Goal: Information Seeking & Learning: Learn about a topic

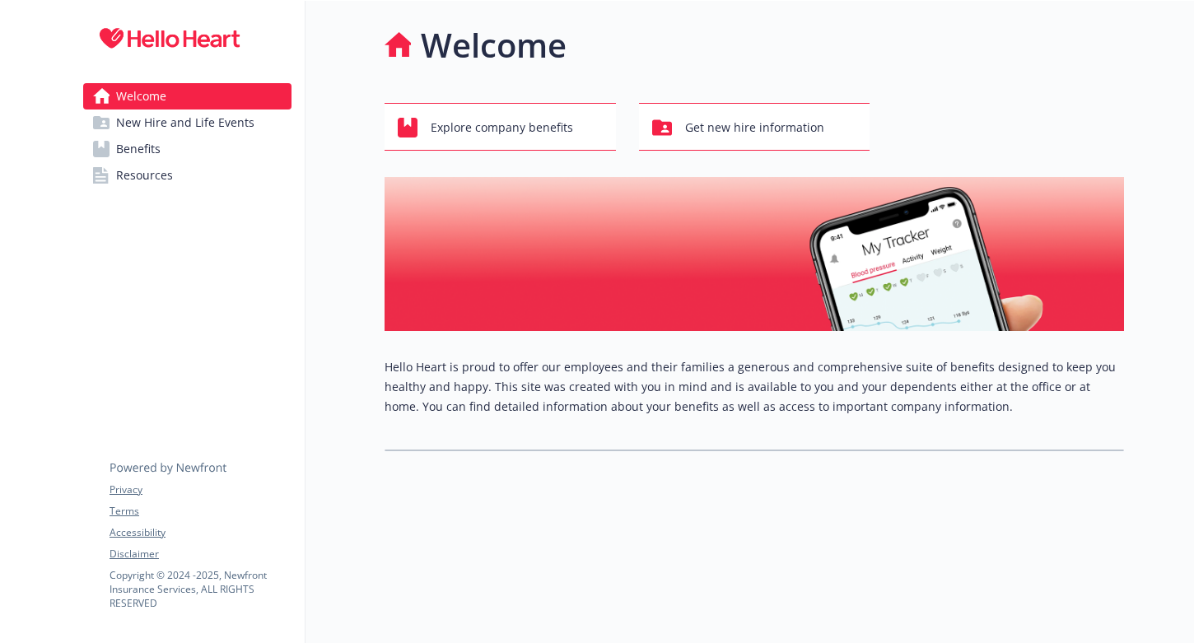
click at [193, 122] on span "New Hire and Life Events" at bounding box center [185, 122] width 138 height 26
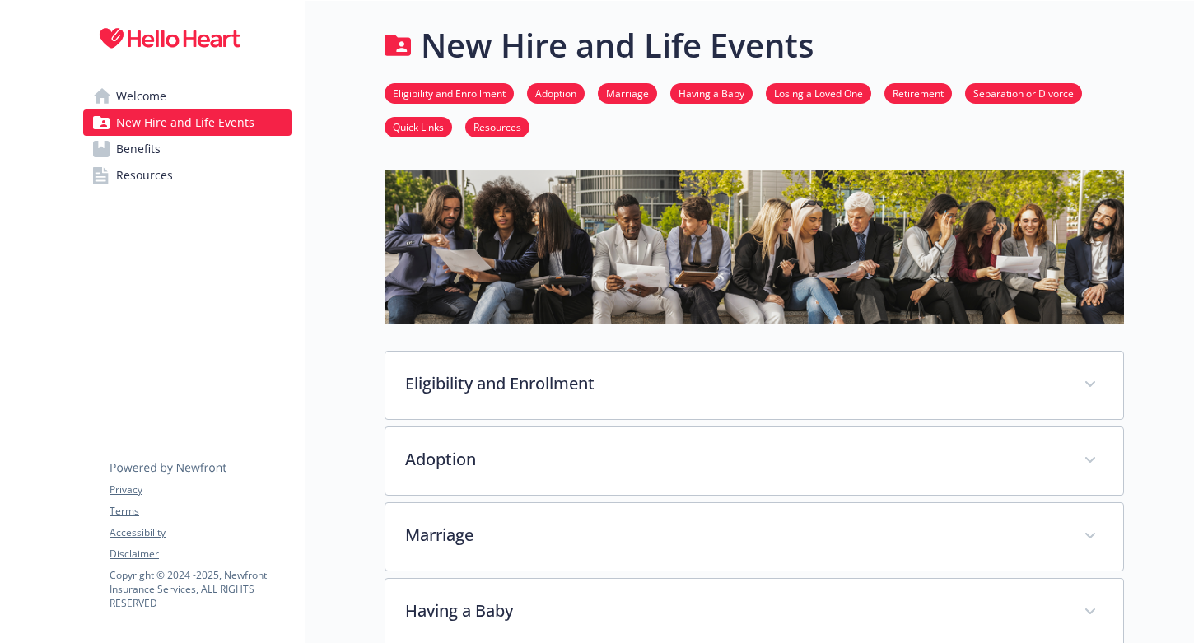
click at [142, 152] on span "Benefits" at bounding box center [138, 149] width 44 height 26
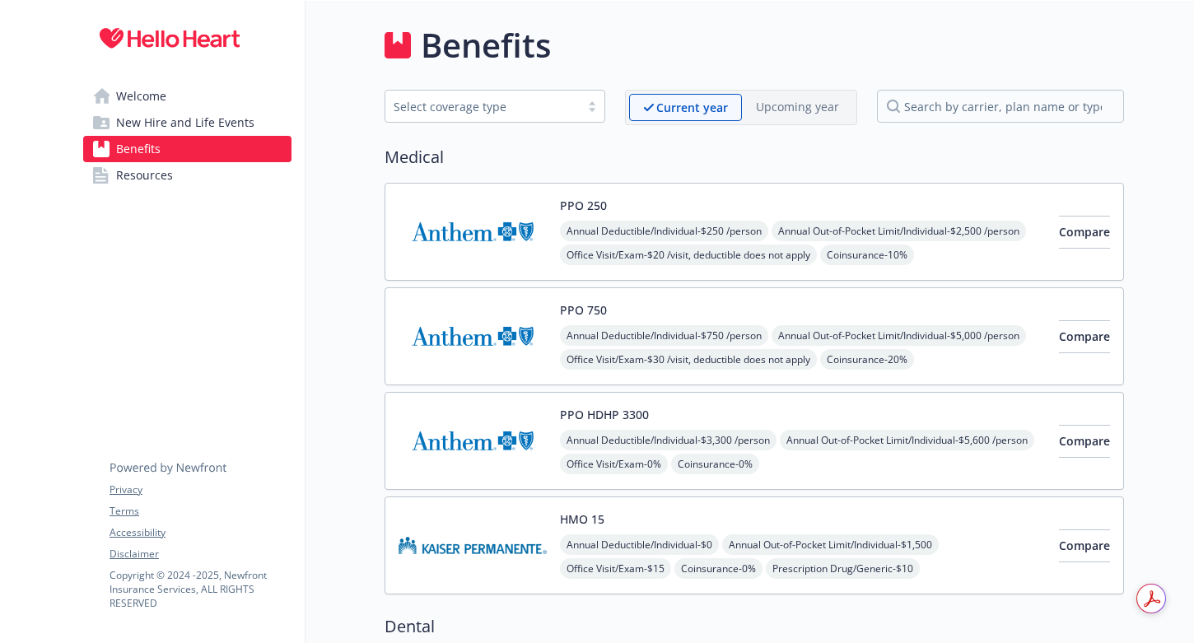
click at [144, 173] on span "Resources" at bounding box center [144, 175] width 57 height 26
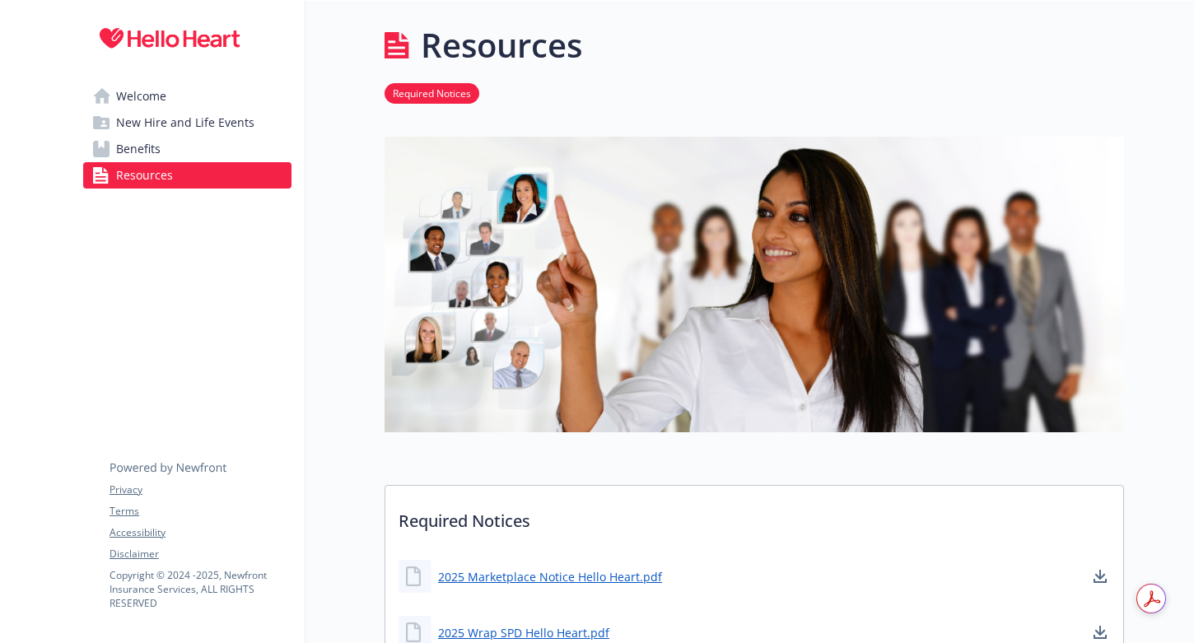
click at [151, 97] on span "Welcome" at bounding box center [141, 96] width 50 height 26
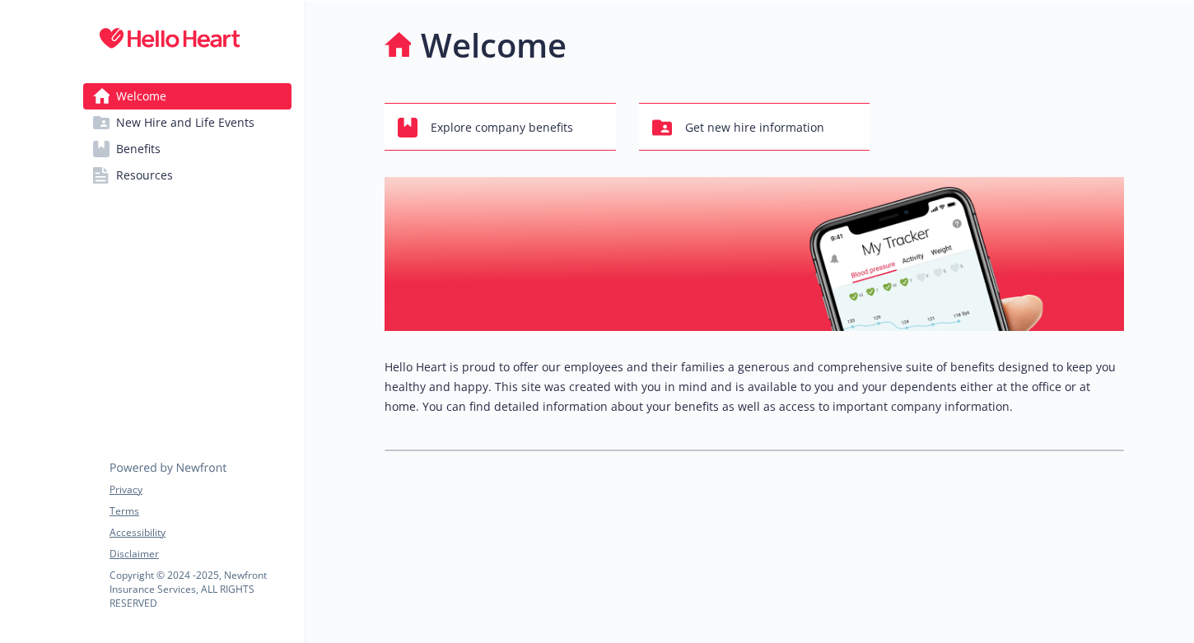
click at [182, 133] on span "New Hire and Life Events" at bounding box center [185, 122] width 138 height 26
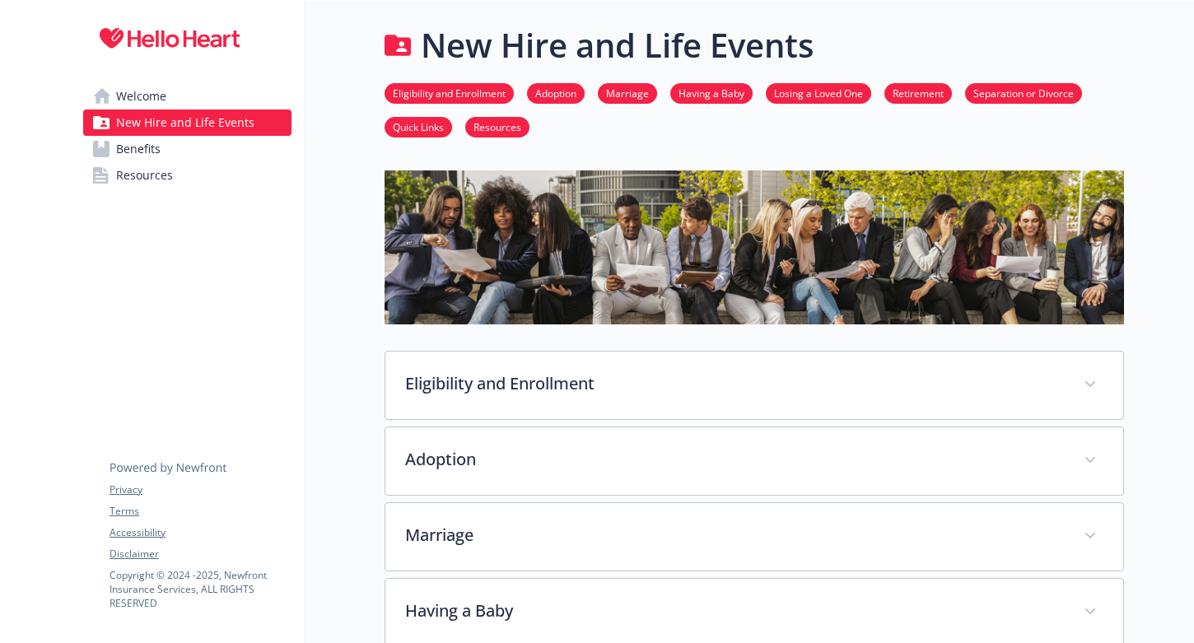
click at [137, 149] on span "Benefits" at bounding box center [138, 149] width 44 height 26
